Goal: Task Accomplishment & Management: Complete application form

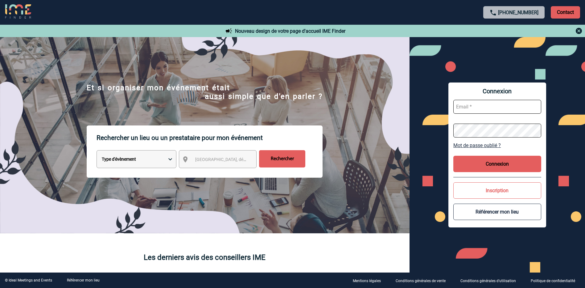
type input "a.ledesma@cnr.tm.fr"
click at [497, 170] on button "Connexion" at bounding box center [498, 164] width 88 height 16
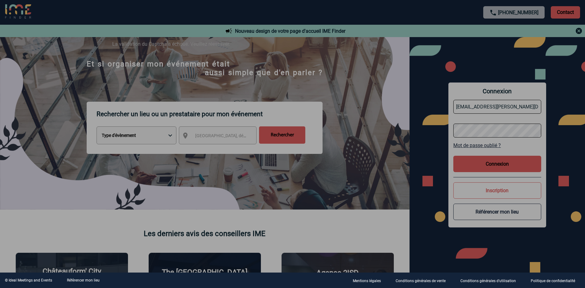
scroll to position [31, 0]
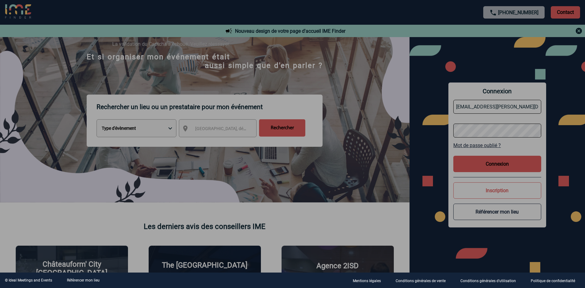
click at [241, 180] on div at bounding box center [292, 144] width 585 height 288
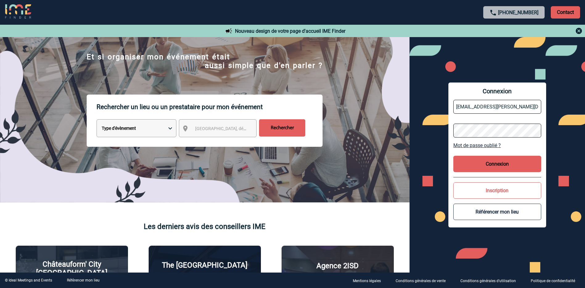
click at [482, 160] on button "Connexion" at bounding box center [498, 164] width 88 height 16
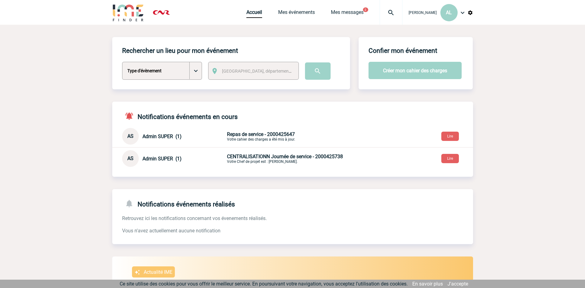
click at [193, 71] on select "Type d'évènement Séminaire avec nuitée Séminaire sans nuitée Repas de groupe Te…" at bounding box center [162, 71] width 80 height 18
select select "9"
click at [122, 62] on select "Type d'évènement Séminaire avec nuitée Séminaire sans nuitée Repas de groupe Te…" at bounding box center [162, 71] width 80 height 18
click at [413, 73] on button "Créer mon cahier des charges" at bounding box center [415, 70] width 93 height 17
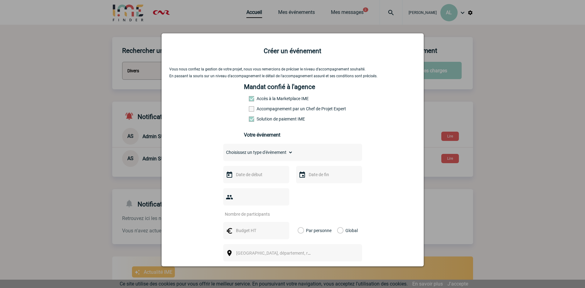
click at [261, 155] on select "Choisissez un type d'évènement Séminaire avec nuitée Séminaire sans nuitée Repa…" at bounding box center [258, 152] width 70 height 9
select select "9"
click at [223, 149] on select "Choisissez un type d'évènement Séminaire avec nuitée Séminaire sans nuitée Repa…" at bounding box center [258, 152] width 70 height 9
click at [252, 173] on input "text" at bounding box center [256, 174] width 43 height 8
click at [313, 185] on span "Suivant" at bounding box center [312, 186] width 5 height 5
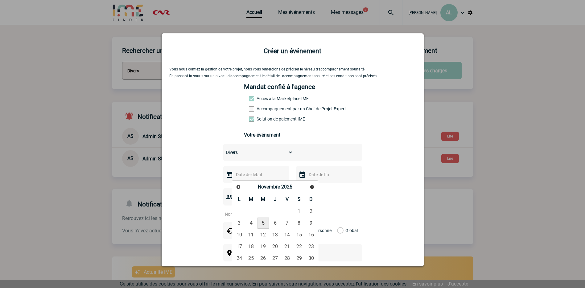
click at [263, 223] on link "5" at bounding box center [263, 222] width 11 height 11
type input "05-11-2025"
click at [308, 178] on input "text" at bounding box center [328, 174] width 43 height 8
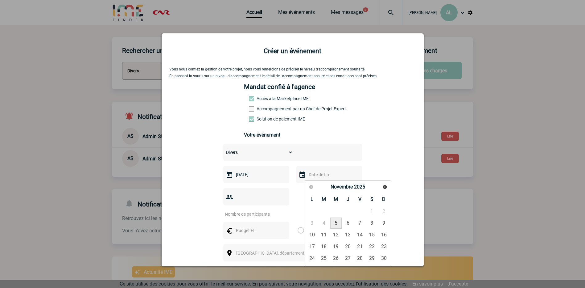
click at [332, 222] on link "5" at bounding box center [336, 222] width 11 height 11
type input "05-11-2025"
click at [245, 193] on div at bounding box center [256, 196] width 66 height 17
click at [243, 210] on input "number" at bounding box center [252, 214] width 58 height 8
click at [279, 210] on input "1" at bounding box center [252, 214] width 58 height 8
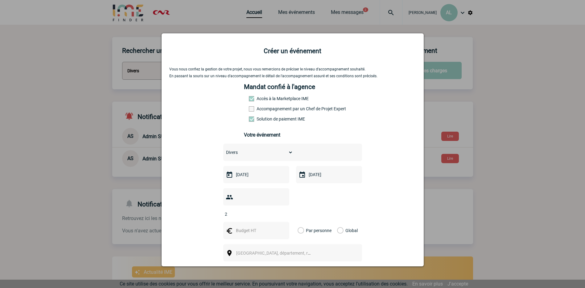
click at [279, 210] on input "2" at bounding box center [252, 214] width 58 height 8
click at [279, 210] on input "3" at bounding box center [252, 214] width 58 height 8
click at [279, 210] on input "4" at bounding box center [252, 214] width 58 height 8
click at [279, 210] on input "5" at bounding box center [252, 214] width 58 height 8
click at [279, 210] on input "6" at bounding box center [252, 214] width 58 height 8
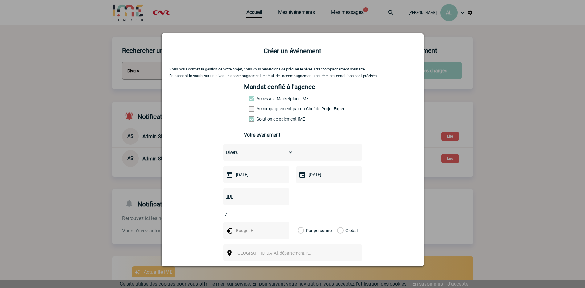
type input "7"
click at [279, 210] on input "7" at bounding box center [252, 214] width 58 height 8
click at [270, 248] on span "Ville, département, région..." at bounding box center [276, 252] width 85 height 9
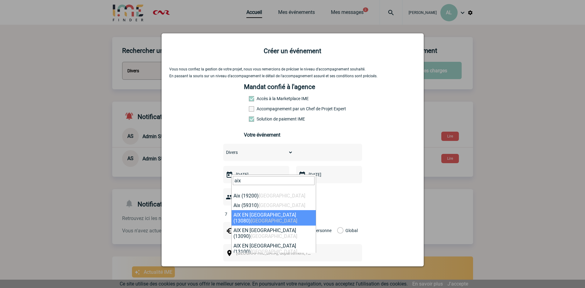
type input "aix"
select select "7194"
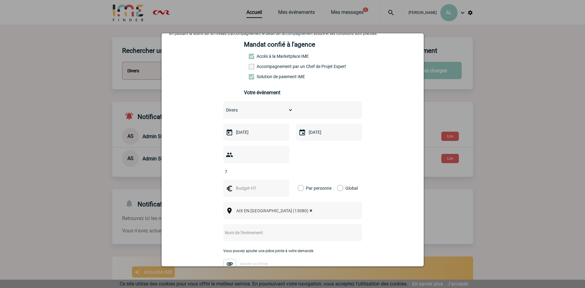
scroll to position [62, 0]
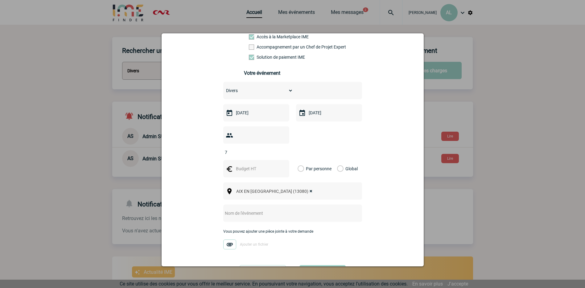
click at [258, 209] on input "text" at bounding box center [284, 213] width 123 height 8
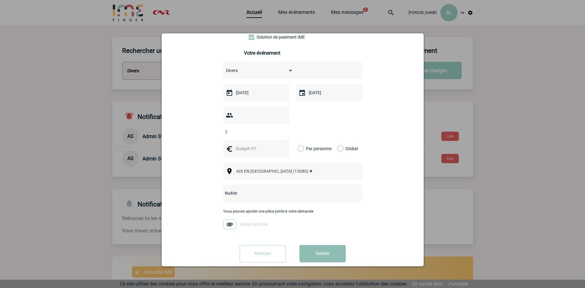
type input "Nuitée"
click at [330, 245] on button "Valider" at bounding box center [323, 253] width 46 height 17
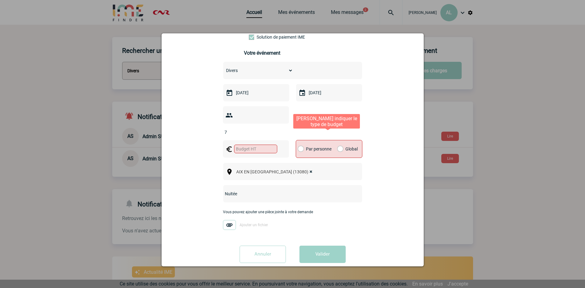
click at [303, 140] on div "Par personne" at bounding box center [313, 148] width 34 height 17
click at [298, 140] on label "Par personne" at bounding box center [301, 148] width 7 height 17
click at [0, 0] on input "Par personne" at bounding box center [0, 0] width 0 height 0
click at [239, 144] on input "text" at bounding box center [255, 148] width 43 height 9
type input "100"
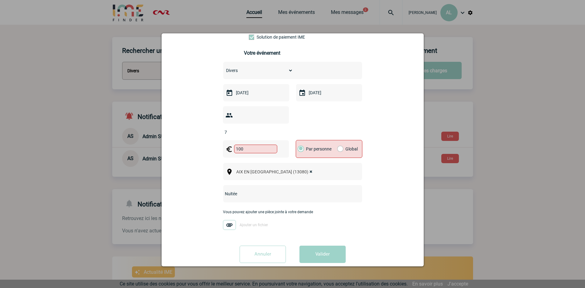
click at [365, 184] on div "Vous nous confiez la gestion de votre projet, nous vous remercions de préciser …" at bounding box center [292, 126] width 247 height 282
click at [326, 245] on button "Valider" at bounding box center [323, 253] width 46 height 17
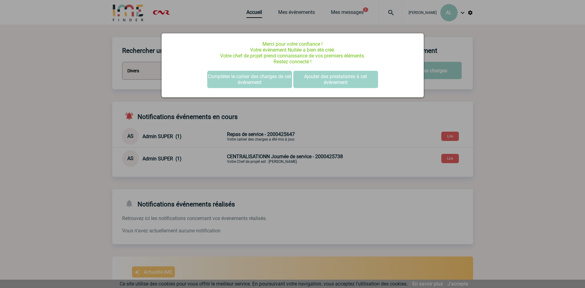
scroll to position [0, 0]
click at [264, 80] on button "Compléter le cahier des charges de cet événement" at bounding box center [249, 79] width 85 height 17
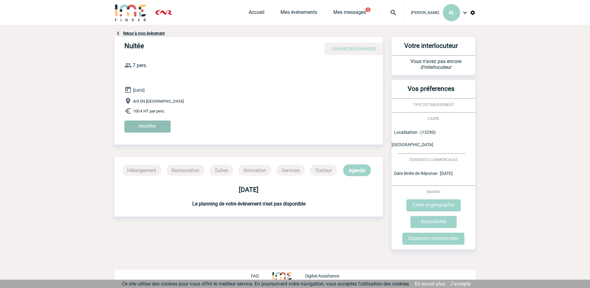
click at [146, 131] on input "Modifier" at bounding box center [147, 126] width 46 height 12
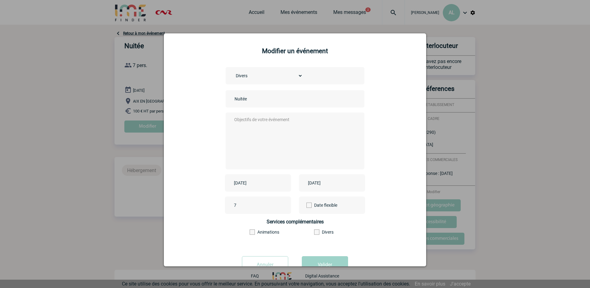
click at [259, 125] on textarea at bounding box center [294, 139] width 122 height 49
click at [342, 123] on textarea "Quel serait le tarif pour 7 personnes à l'hotel Aquabella" at bounding box center [294, 139] width 122 height 49
drag, startPoint x: 336, startPoint y: 117, endPoint x: 303, endPoint y: 136, distance: 38.3
click at [303, 136] on textarea "Quel serait le tarif pour 7 personnes à l'hotel Aquabella aix en provence ?" at bounding box center [294, 139] width 122 height 49
click at [249, 124] on textarea "Quel serait le tarif pour 7 personnes à l'hotel Aquabella aix en provence ?" at bounding box center [294, 139] width 122 height 49
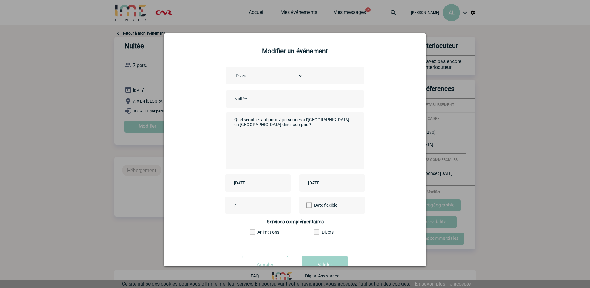
scroll to position [22, 0]
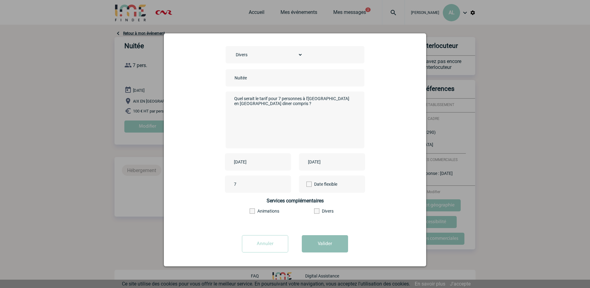
type textarea "Quel serait le tarif pour 7 personnes à l'hotel Aquabella aix en provence diner…"
click at [325, 241] on button "Valider" at bounding box center [325, 243] width 46 height 17
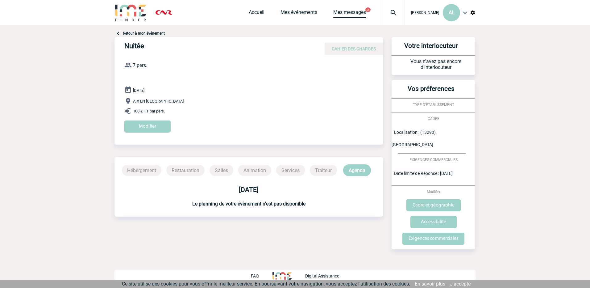
click at [347, 10] on link "Mes messages" at bounding box center [349, 13] width 33 height 9
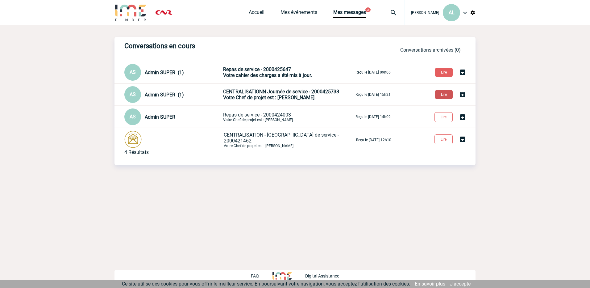
click at [438, 96] on button "Lire" at bounding box center [444, 94] width 18 height 9
click at [447, 73] on button "Lire" at bounding box center [444, 72] width 18 height 9
